Goal: Complete application form

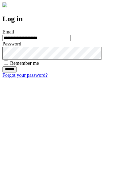
type input "**********"
click at [17, 73] on input "******" at bounding box center [9, 69] width 14 height 6
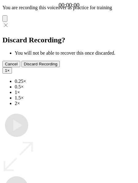
type input "**********"
